Goal: Task Accomplishment & Management: Manage account settings

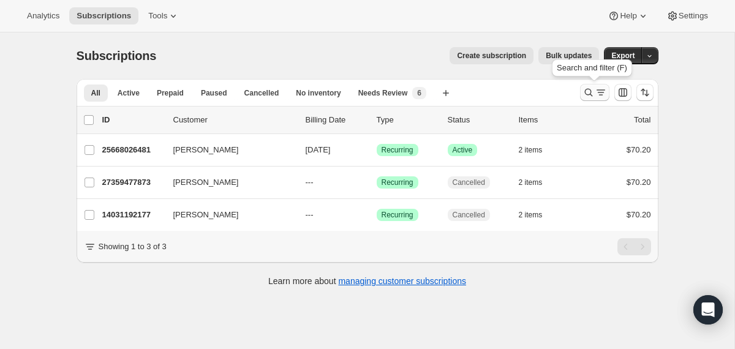
click at [591, 95] on icon "Search and filter results" at bounding box center [588, 92] width 12 height 12
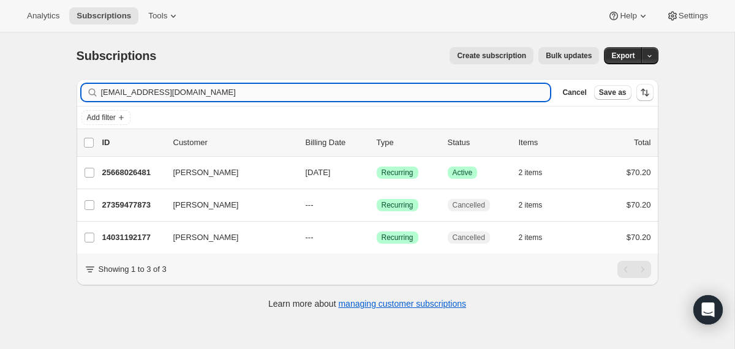
click at [394, 94] on input "Riss2480@yahoo.com" at bounding box center [325, 92] width 449 height 17
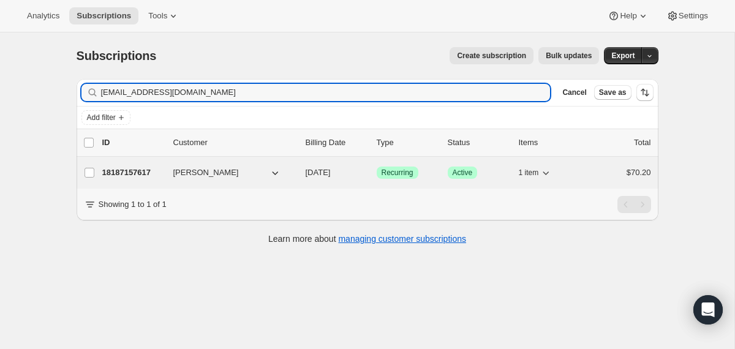
type input "dadt097@aol.com"
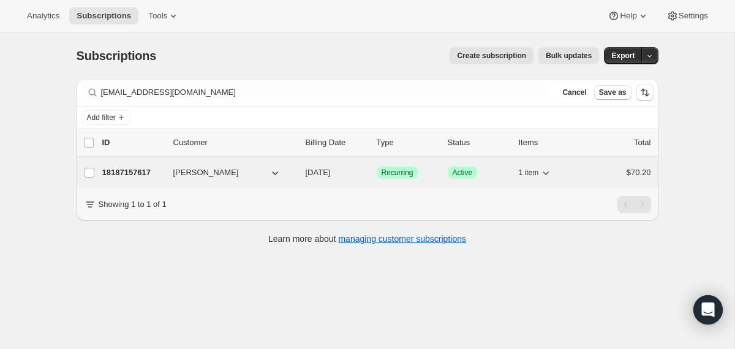
click at [299, 176] on div "18187157617 Denisha Thomas 10/14/2025 Success Recurring Success Active 1 item $…" at bounding box center [376, 172] width 549 height 17
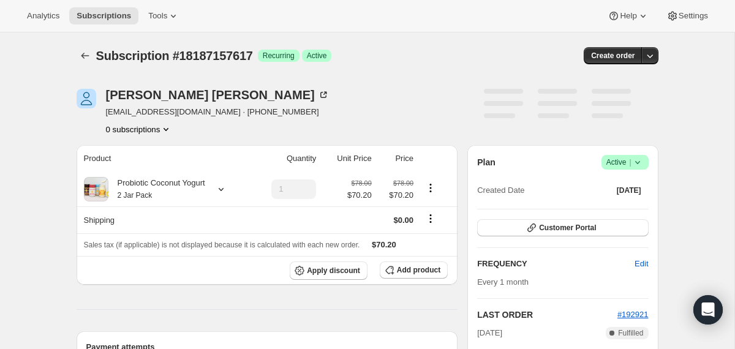
click at [640, 160] on icon at bounding box center [637, 162] width 12 height 12
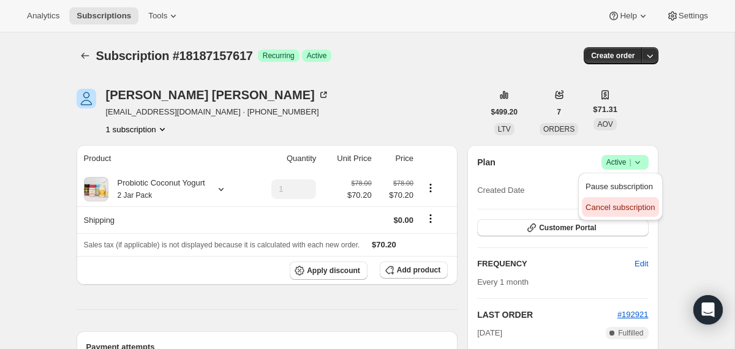
click at [615, 212] on span "Cancel subscription" at bounding box center [619, 207] width 69 height 12
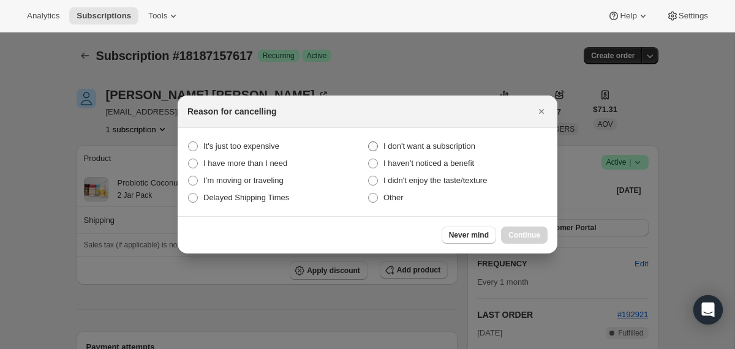
click at [465, 149] on span "I don't want a subscription" at bounding box center [429, 145] width 92 height 9
click at [369, 142] on subscription "I don't want a subscription" at bounding box center [368, 141] width 1 height 1
radio subscription "true"
click at [510, 229] on button "Continue" at bounding box center [524, 235] width 47 height 17
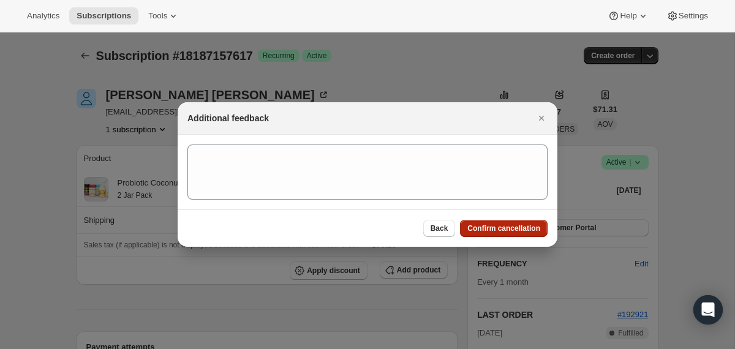
click at [510, 229] on span "Confirm cancellation" at bounding box center [503, 228] width 73 height 10
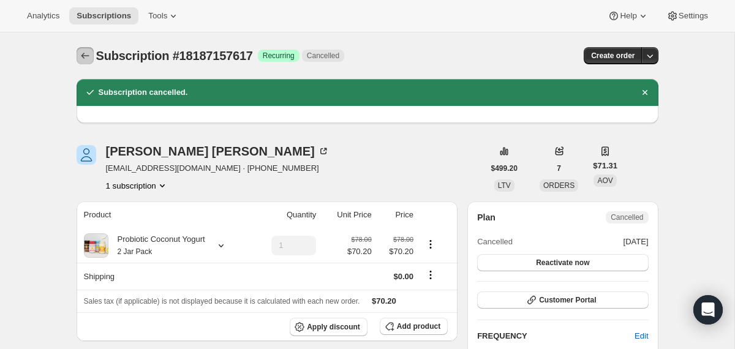
click at [82, 61] on icon "Subscriptions" at bounding box center [85, 56] width 12 height 12
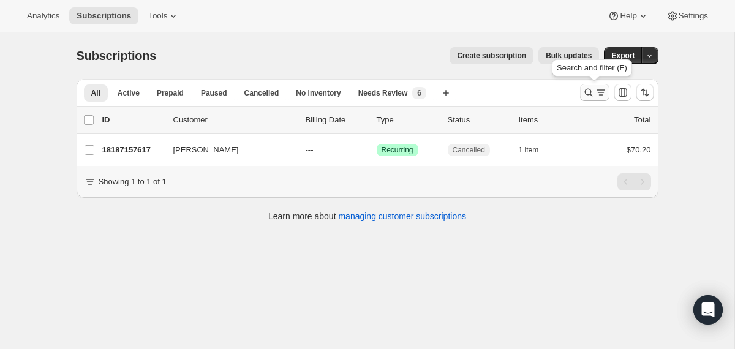
click at [585, 93] on icon "Search and filter results" at bounding box center [588, 93] width 8 height 8
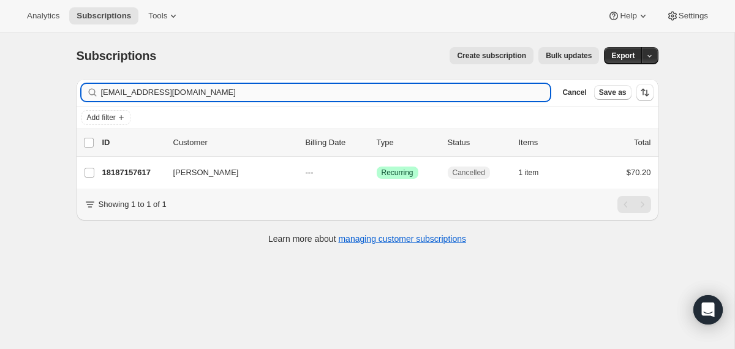
click at [459, 89] on input "dadt097@aol.com" at bounding box center [325, 92] width 449 height 17
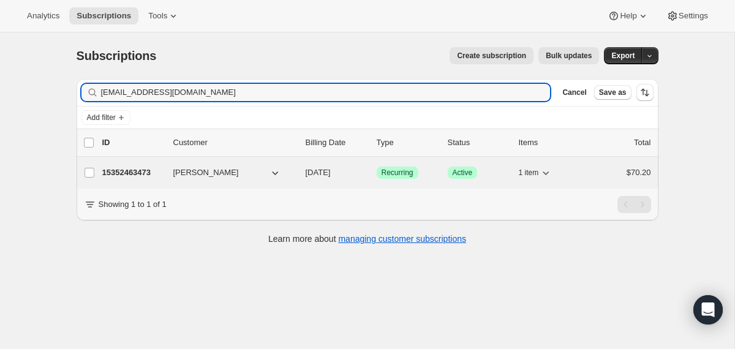
type input "brynn_bogen@yahoo.com"
click at [301, 176] on div "15352463473 Brynn Bogen 10/27/2025 Success Recurring Success Active 1 item $70.…" at bounding box center [376, 172] width 549 height 17
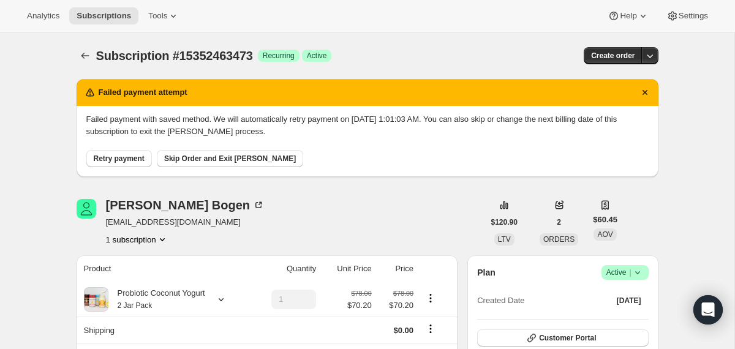
click at [637, 269] on icon at bounding box center [637, 272] width 12 height 12
click at [610, 315] on span "Cancel subscription" at bounding box center [619, 317] width 69 height 9
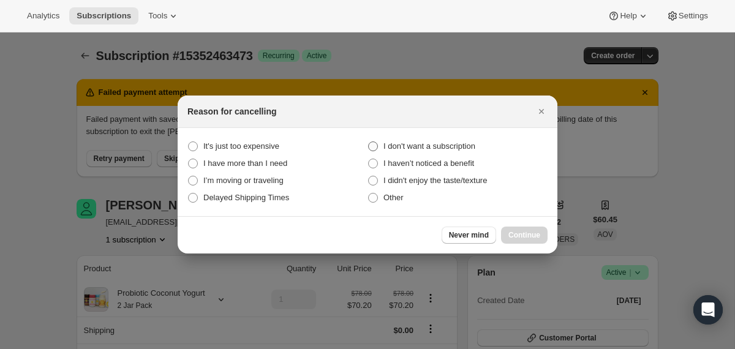
click at [440, 145] on span "I don't want a subscription" at bounding box center [429, 145] width 92 height 9
click at [369, 142] on subscription "I don't want a subscription" at bounding box center [368, 141] width 1 height 1
radio subscription "true"
click at [508, 234] on span "Continue" at bounding box center [524, 235] width 32 height 10
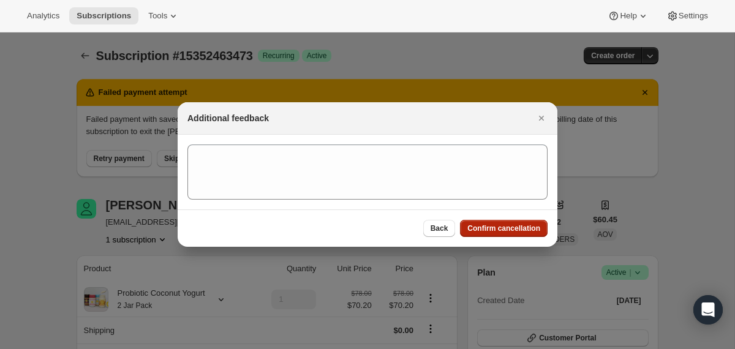
click at [508, 234] on button "Confirm cancellation" at bounding box center [504, 228] width 88 height 17
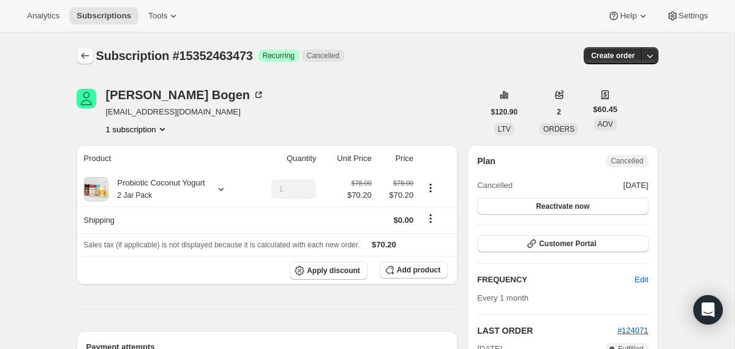
click at [80, 56] on icon "Subscriptions" at bounding box center [85, 56] width 12 height 12
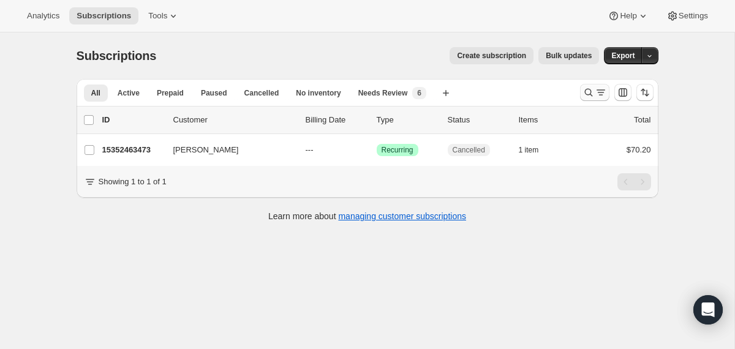
click at [588, 90] on icon "Search and filter results" at bounding box center [588, 92] width 12 height 12
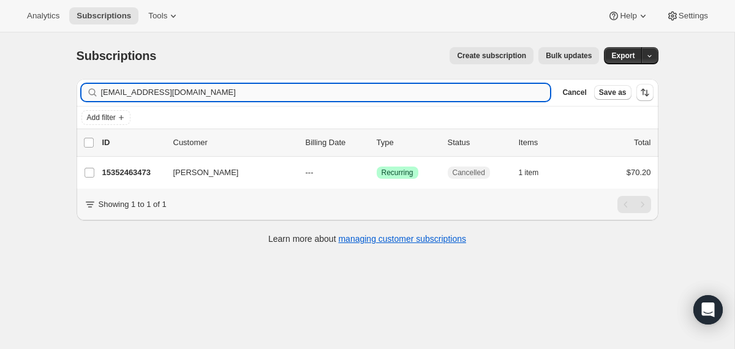
click at [408, 94] on input "brynn_bogen@yahoo.com" at bounding box center [325, 92] width 449 height 17
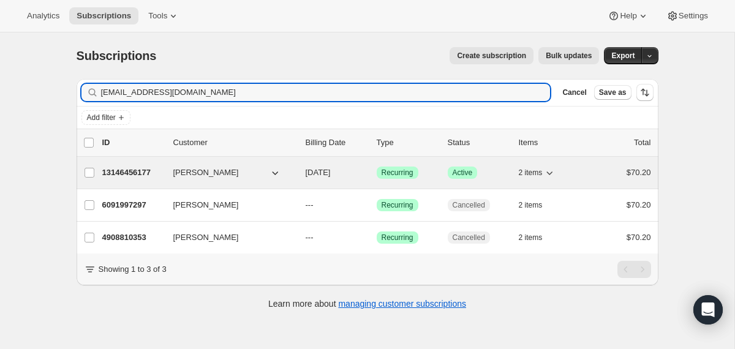
type input "aryann112@gmail.com"
click at [298, 169] on div "13146456177 Andrea Reino 11/07/2025 Success Recurring Success Active 2 items $7…" at bounding box center [376, 172] width 549 height 17
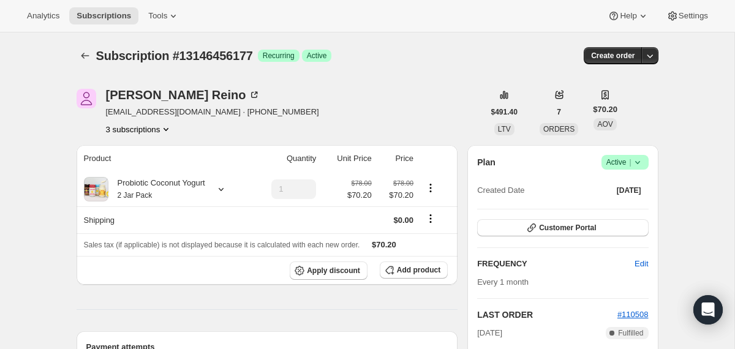
click at [635, 160] on icon at bounding box center [637, 162] width 12 height 12
click at [613, 206] on span "Cancel subscription" at bounding box center [619, 207] width 69 height 9
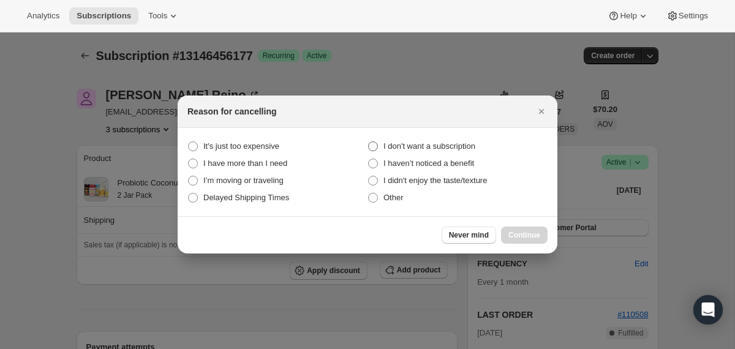
click at [426, 146] on span "I don't want a subscription" at bounding box center [429, 145] width 92 height 9
click at [369, 142] on subscription "I don't want a subscription" at bounding box center [368, 141] width 1 height 1
radio subscription "true"
click at [517, 228] on button "Continue" at bounding box center [524, 235] width 47 height 17
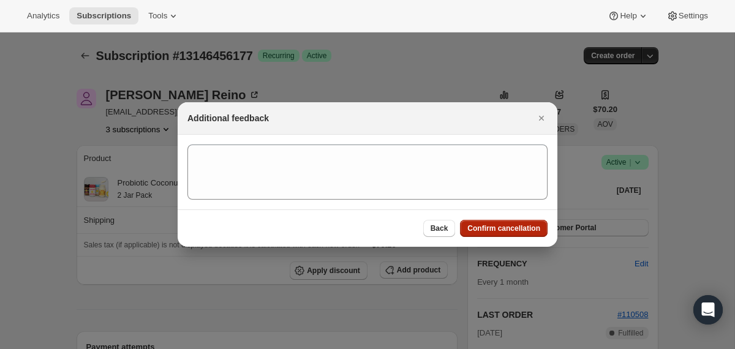
click at [517, 228] on span "Confirm cancellation" at bounding box center [503, 228] width 73 height 10
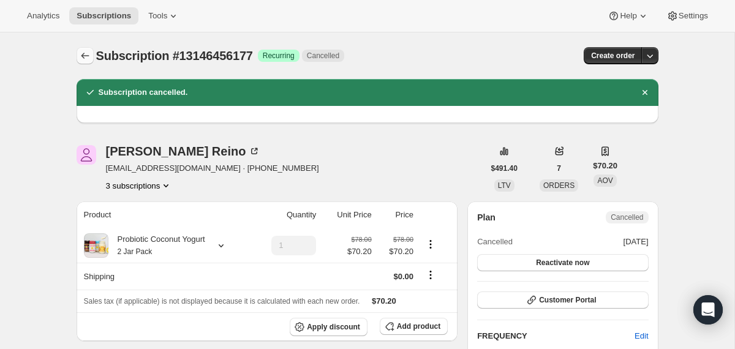
click at [88, 56] on icon "Subscriptions" at bounding box center [85, 56] width 12 height 12
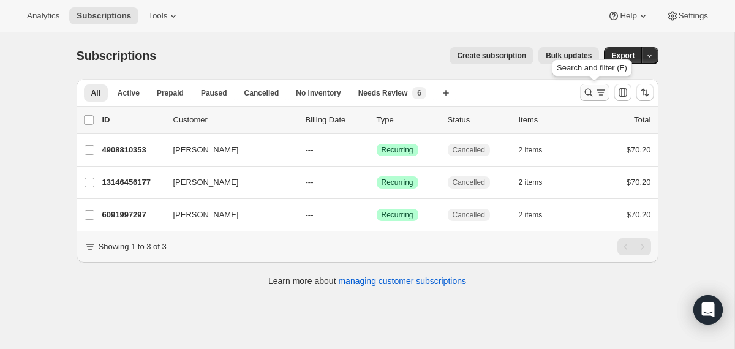
click at [585, 91] on icon "Search and filter results" at bounding box center [588, 92] width 12 height 12
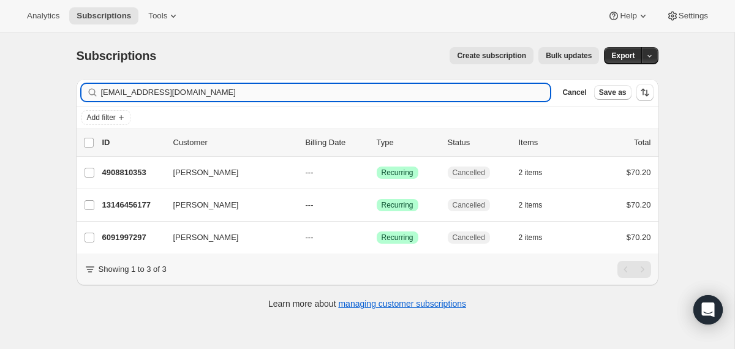
click at [335, 94] on input "aryann112@gmail.com" at bounding box center [325, 92] width 449 height 17
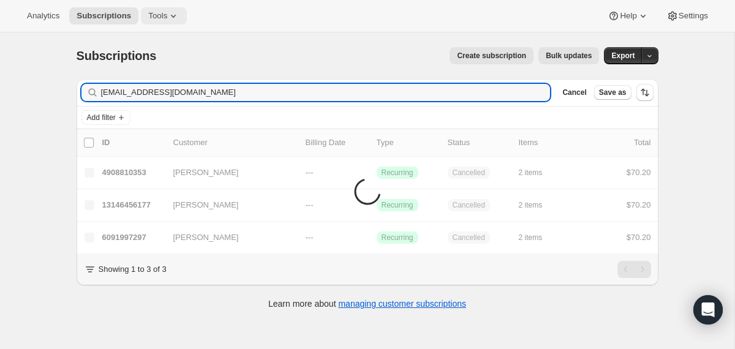
type input "mepbailey@gmail.com"
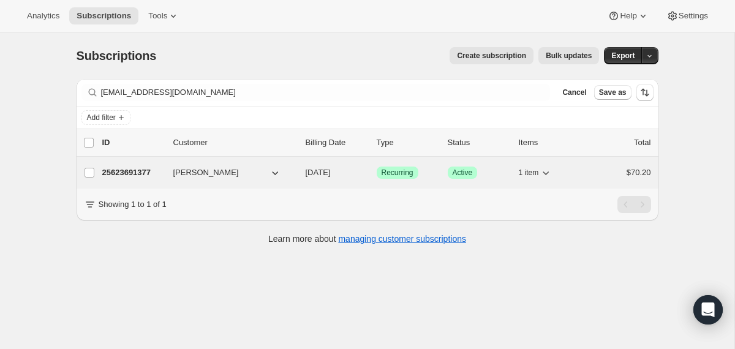
click at [300, 175] on div "25623691377 Mary Bailey 11/07/2025 Success Recurring Success Active 1 item $70.…" at bounding box center [376, 172] width 549 height 17
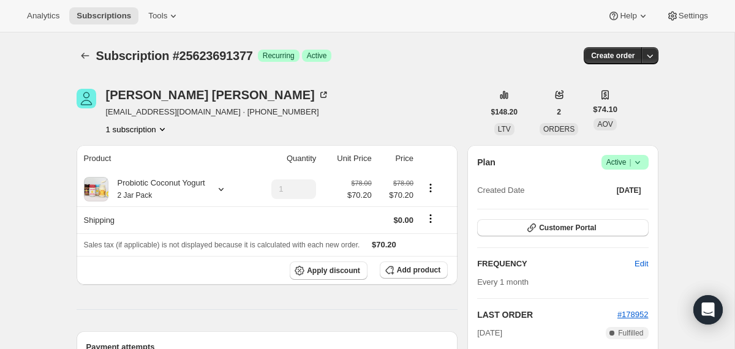
click at [640, 167] on icon at bounding box center [637, 162] width 12 height 12
click at [604, 210] on span "Cancel subscription" at bounding box center [619, 207] width 69 height 9
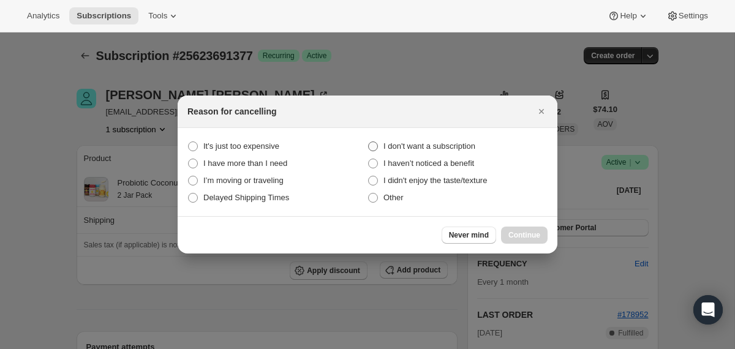
click at [471, 141] on span "I don't want a subscription" at bounding box center [429, 145] width 92 height 9
click at [369, 141] on subscription "I don't want a subscription" at bounding box center [368, 141] width 1 height 1
radio subscription "true"
click at [521, 236] on span "Continue" at bounding box center [524, 235] width 32 height 10
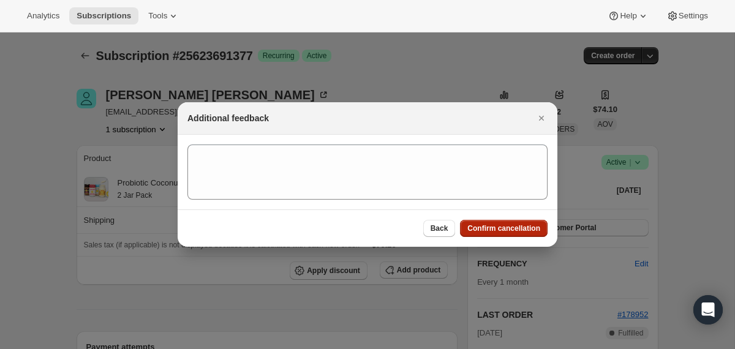
click at [521, 231] on span "Confirm cancellation" at bounding box center [503, 228] width 73 height 10
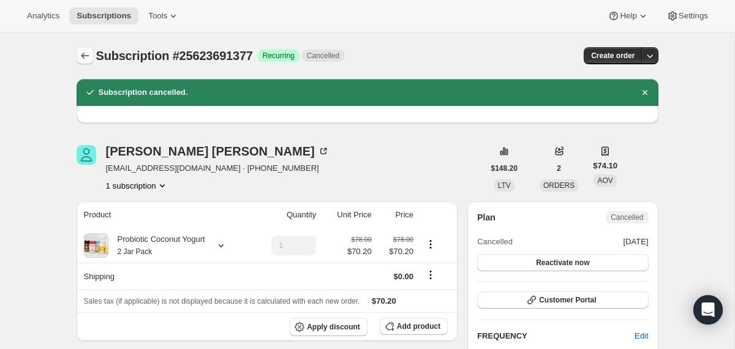
click at [88, 64] on button "Subscriptions" at bounding box center [85, 55] width 17 height 17
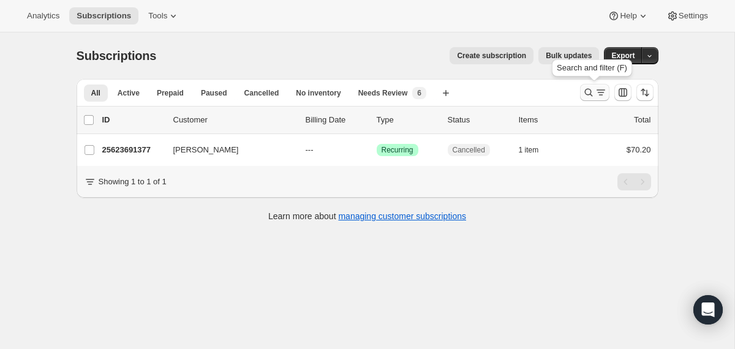
click at [591, 94] on icon "Search and filter results" at bounding box center [588, 92] width 12 height 12
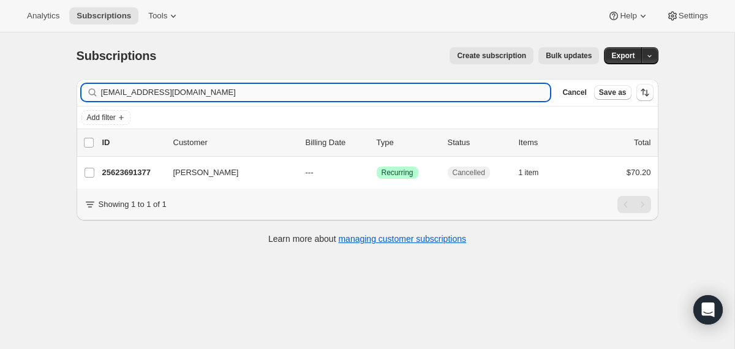
click at [409, 94] on input "mepbailey@gmail.com" at bounding box center [325, 92] width 449 height 17
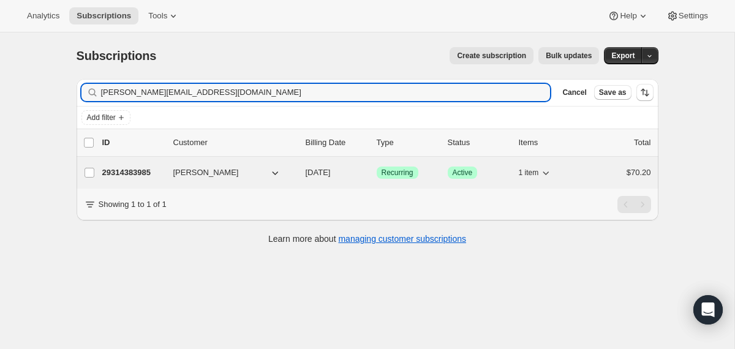
type input "[PERSON_NAME][EMAIL_ADDRESS][DOMAIN_NAME]"
click at [307, 173] on span "11/07/2025" at bounding box center [317, 172] width 25 height 9
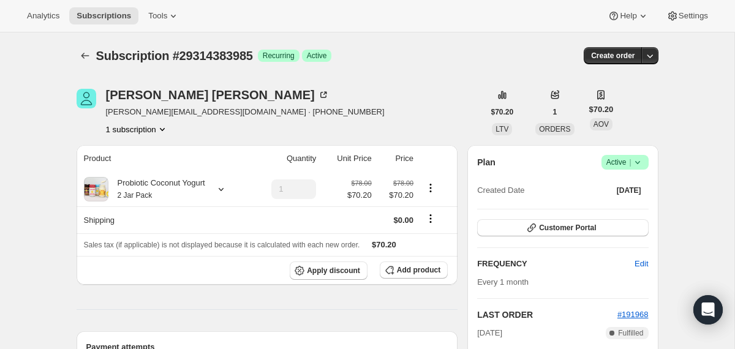
click at [632, 163] on icon at bounding box center [637, 162] width 12 height 12
click at [621, 207] on span "Cancel subscription" at bounding box center [619, 207] width 69 height 9
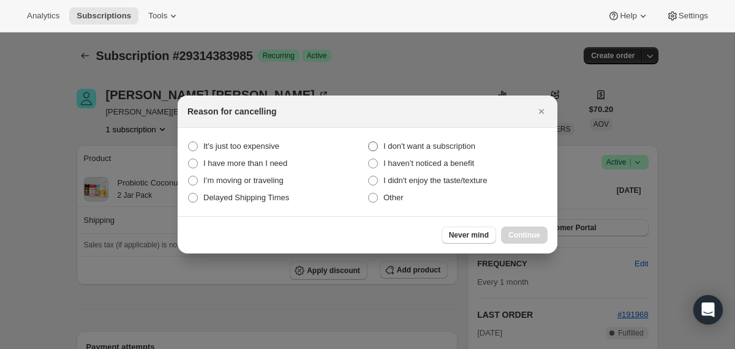
click at [474, 148] on span "I don't want a subscription" at bounding box center [429, 145] width 92 height 9
click at [369, 142] on subscription "I don't want a subscription" at bounding box center [368, 141] width 1 height 1
radio subscription "true"
click at [515, 236] on span "Continue" at bounding box center [524, 235] width 32 height 10
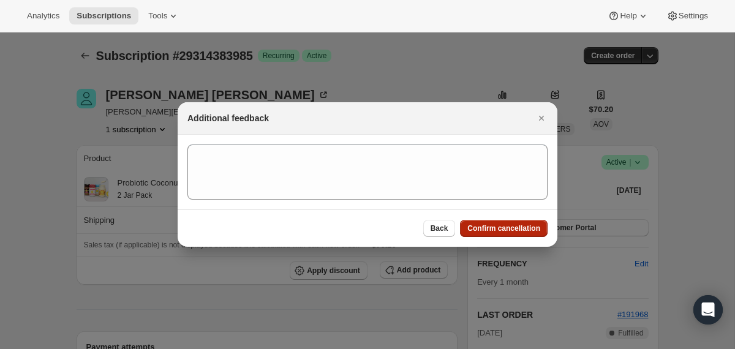
click at [507, 229] on span "Confirm cancellation" at bounding box center [503, 228] width 73 height 10
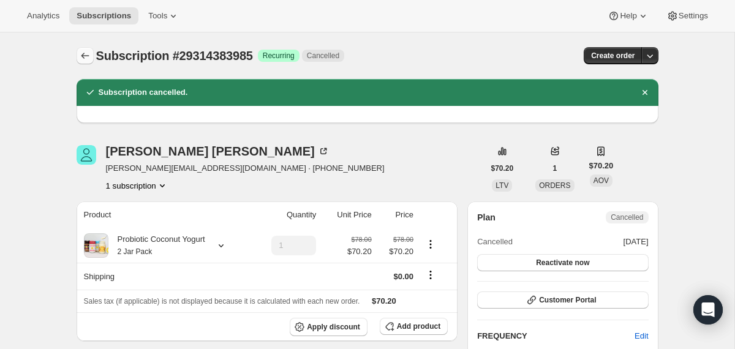
click at [84, 53] on icon "Subscriptions" at bounding box center [85, 56] width 12 height 12
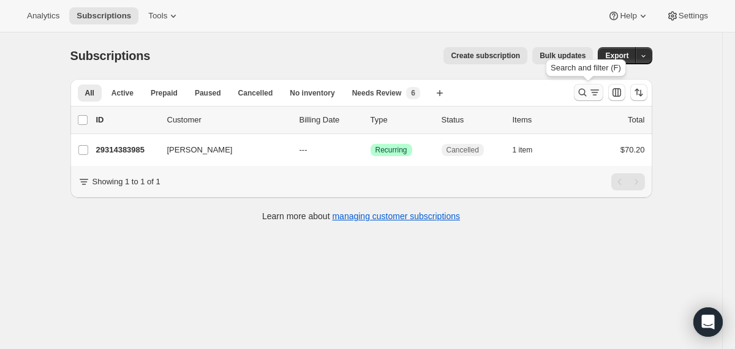
click at [582, 96] on icon "Search and filter results" at bounding box center [582, 92] width 12 height 12
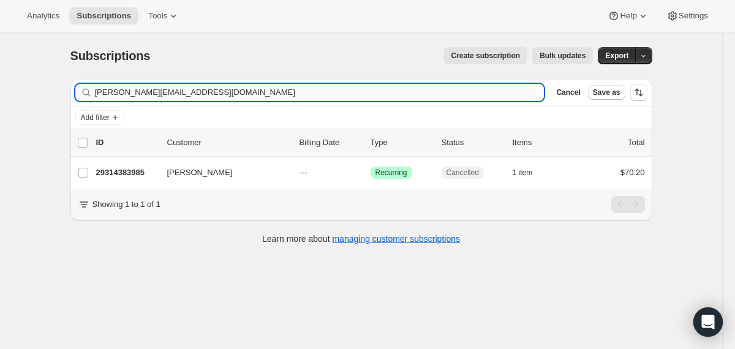
click at [479, 94] on input "[PERSON_NAME][EMAIL_ADDRESS][DOMAIN_NAME]" at bounding box center [319, 92] width 449 height 17
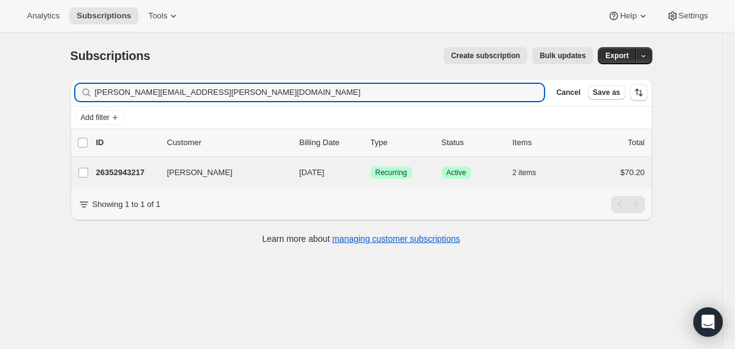
type input "[PERSON_NAME][EMAIL_ADDRESS][PERSON_NAME][DOMAIN_NAME]"
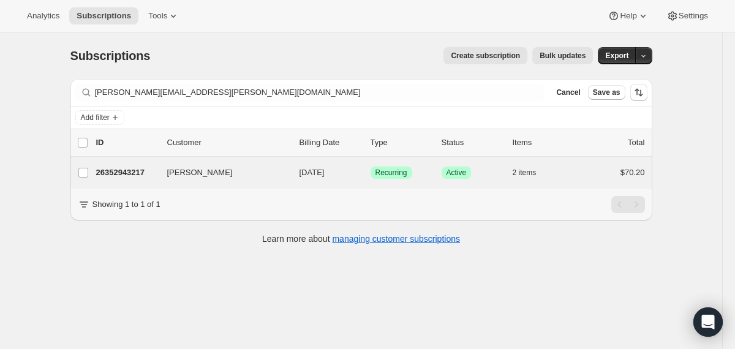
click at [295, 162] on div "[PERSON_NAME] 26352943217 [PERSON_NAME] [DATE] Success Recurring Success Active…" at bounding box center [361, 173] width 582 height 32
click at [290, 171] on div "26352943217 [PERSON_NAME] [DATE] Success Recurring Success Active 2 items $70.20" at bounding box center [370, 172] width 549 height 17
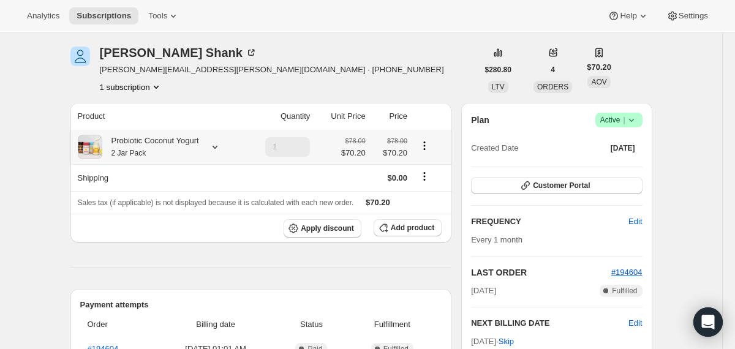
scroll to position [43, 0]
click at [338, 233] on button "Apply discount" at bounding box center [322, 228] width 78 height 18
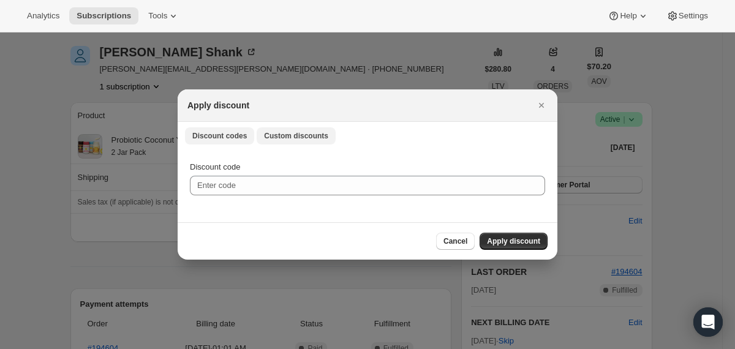
click at [282, 140] on span "Custom discounts" at bounding box center [296, 136] width 64 height 10
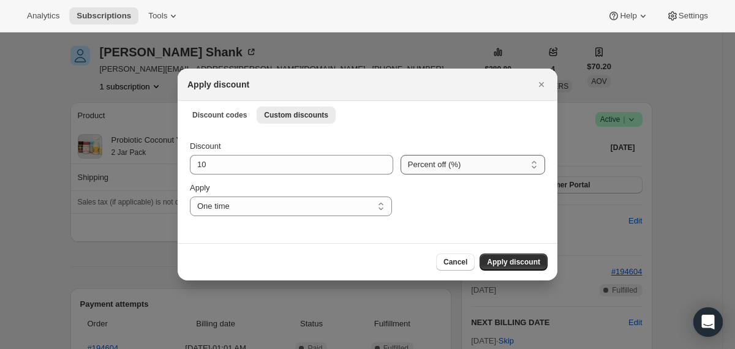
click at [431, 164] on select "Percent off (%) Amount off ($)" at bounding box center [472, 165] width 144 height 20
select select "fixed"
click at [400, 155] on select "Percent off (%) Amount off ($)" at bounding box center [472, 165] width 144 height 20
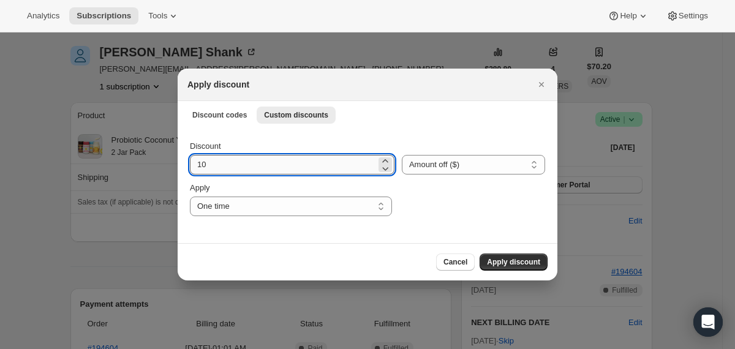
click at [287, 163] on input "10" at bounding box center [283, 165] width 186 height 20
type input "35.1"
click at [533, 262] on span "Apply discount" at bounding box center [513, 262] width 53 height 10
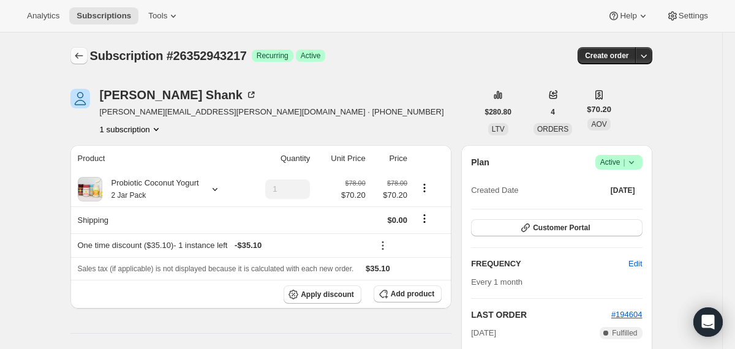
click at [80, 52] on icon "Subscriptions" at bounding box center [79, 56] width 12 height 12
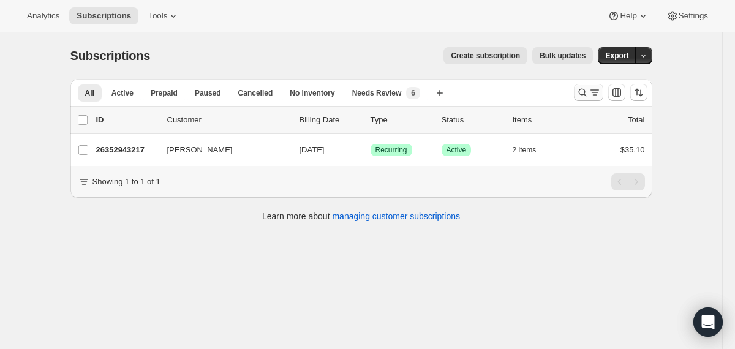
click at [580, 91] on icon "Search and filter results" at bounding box center [582, 92] width 12 height 12
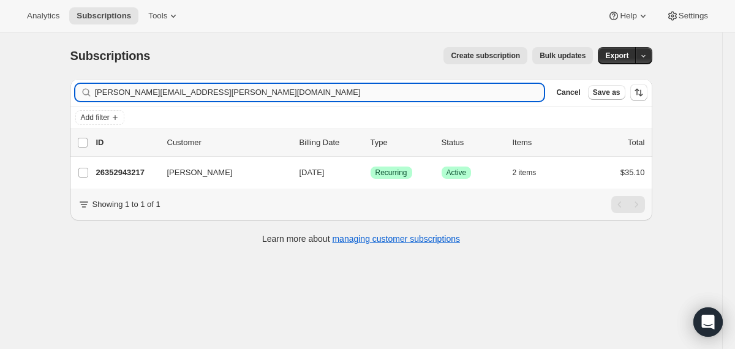
click at [488, 91] on input "[PERSON_NAME][EMAIL_ADDRESS][PERSON_NAME][DOMAIN_NAME]" at bounding box center [319, 92] width 449 height 17
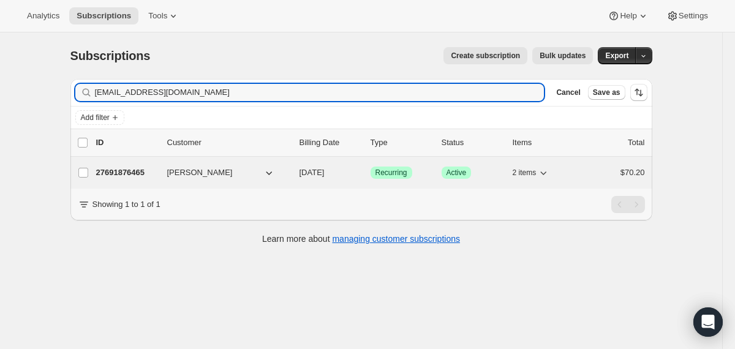
type input "[EMAIL_ADDRESS][DOMAIN_NAME]"
click at [294, 170] on div "27691876465 [PERSON_NAME] [DATE] Success Recurring Success Active 2 items $70.20" at bounding box center [370, 172] width 549 height 17
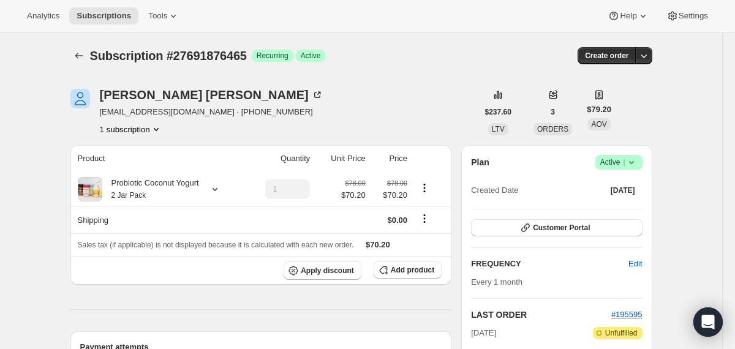
click at [629, 168] on icon at bounding box center [631, 162] width 12 height 12
click at [616, 203] on span "Cancel subscription" at bounding box center [613, 207] width 69 height 9
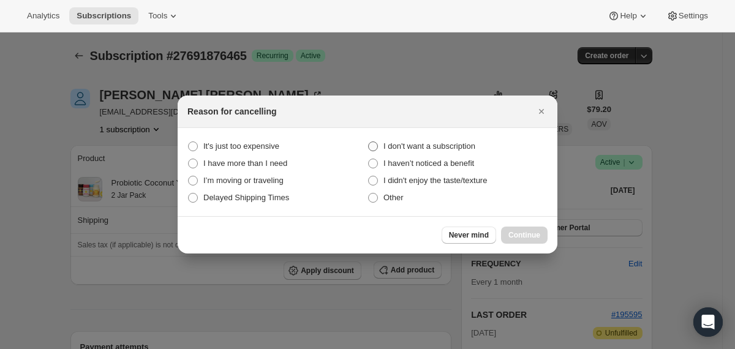
click at [435, 143] on span "I don't want a subscription" at bounding box center [429, 145] width 92 height 9
click at [369, 142] on subscription "I don't want a subscription" at bounding box center [368, 141] width 1 height 1
radio subscription "true"
click at [511, 231] on span "Continue" at bounding box center [524, 235] width 32 height 10
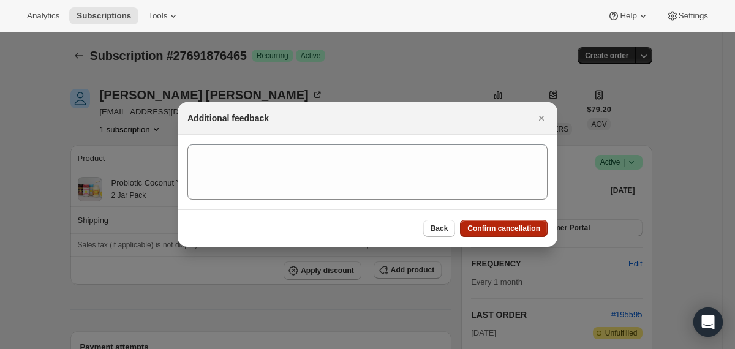
click at [511, 231] on span "Confirm cancellation" at bounding box center [503, 228] width 73 height 10
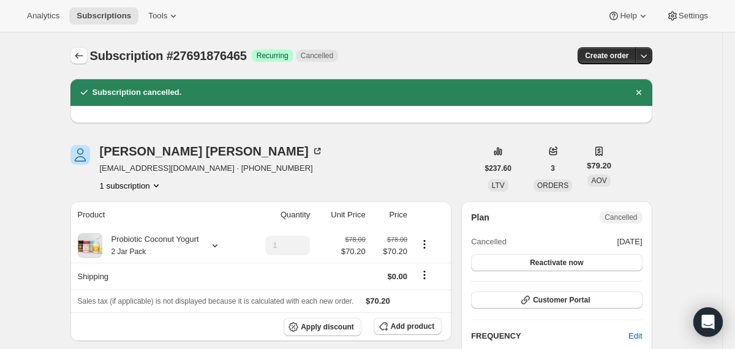
click at [84, 56] on icon "Subscriptions" at bounding box center [79, 56] width 12 height 12
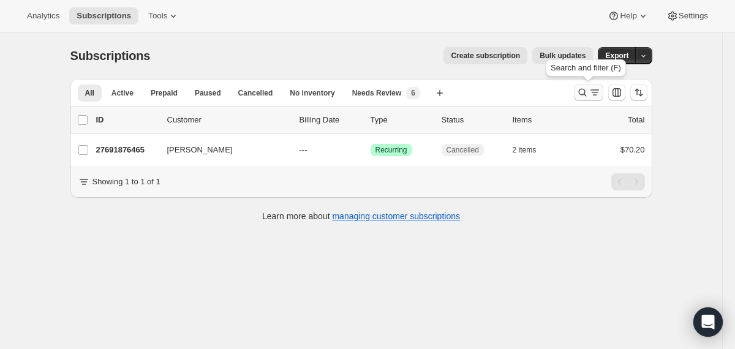
click at [582, 88] on icon "Search and filter results" at bounding box center [582, 92] width 12 height 12
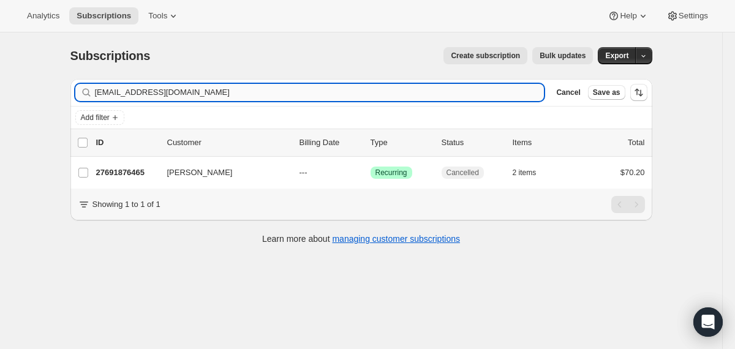
click at [473, 90] on input "[EMAIL_ADDRESS][DOMAIN_NAME]" at bounding box center [319, 92] width 449 height 17
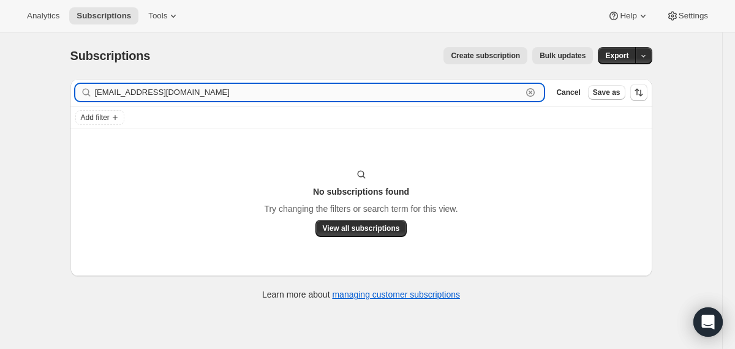
click at [177, 94] on input "[EMAIL_ADDRESS][DOMAIN_NAME]" at bounding box center [308, 92] width 427 height 17
paste input "[PERSON_NAME]"
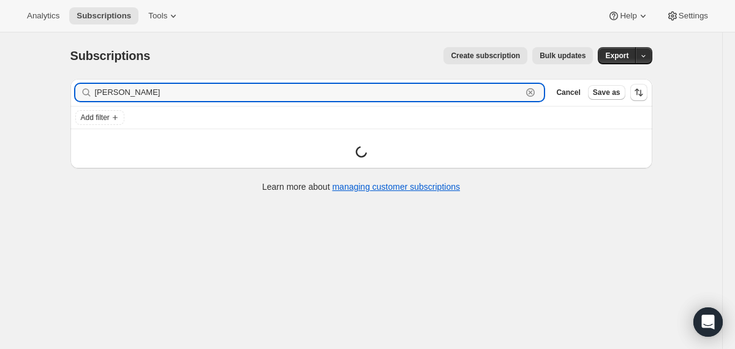
type input "[PERSON_NAME]"
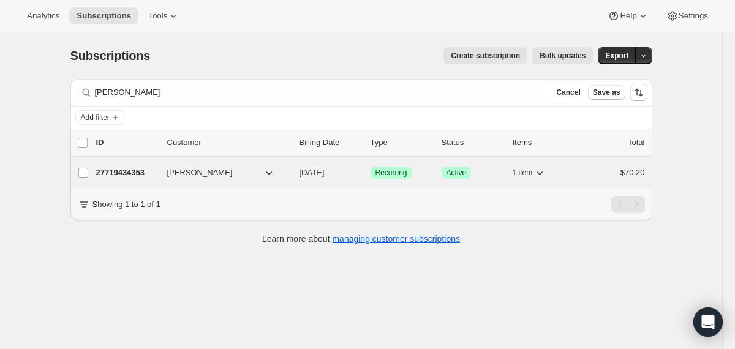
click at [290, 171] on div "27719434353 [PERSON_NAME] [DATE] Success Recurring Success Active 1 item $70.20" at bounding box center [370, 172] width 549 height 17
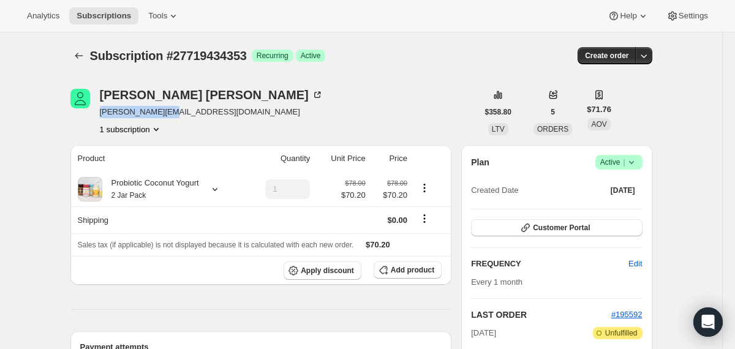
drag, startPoint x: 167, startPoint y: 114, endPoint x: 100, endPoint y: 111, distance: 67.4
click at [100, 111] on span "[PERSON_NAME][EMAIL_ADDRESS][DOMAIN_NAME]" at bounding box center [211, 112] width 223 height 12
copy span "[PERSON_NAME][EMAIL_ADDRESS][DOMAIN_NAME]"
